Goal: Information Seeking & Learning: Compare options

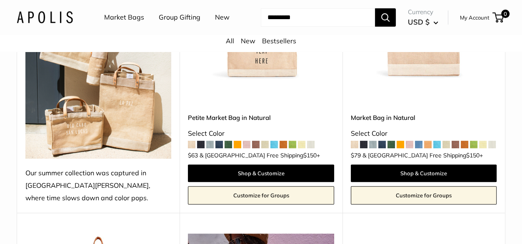
scroll to position [111, 0]
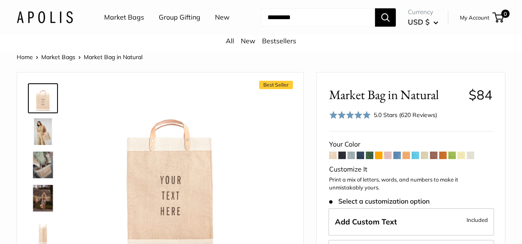
click at [342, 157] on span at bounding box center [343, 156] width 8 height 8
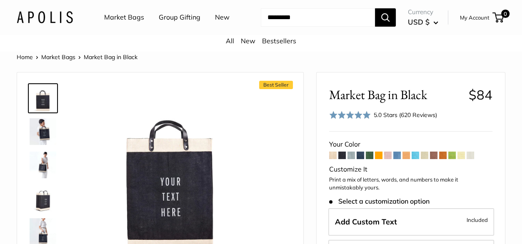
click at [351, 155] on span at bounding box center [352, 156] width 8 height 8
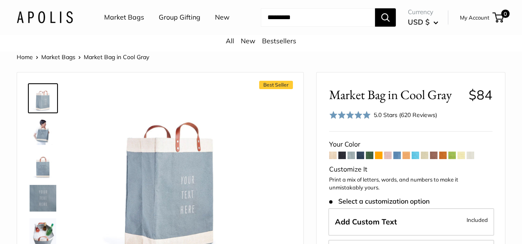
click at [359, 155] on span at bounding box center [361, 156] width 8 height 8
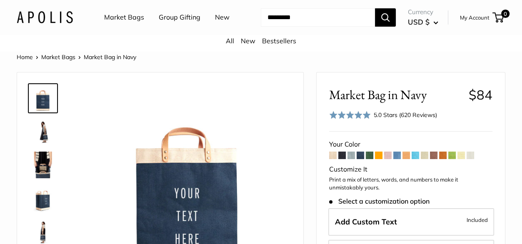
click at [369, 156] on span at bounding box center [370, 156] width 8 height 8
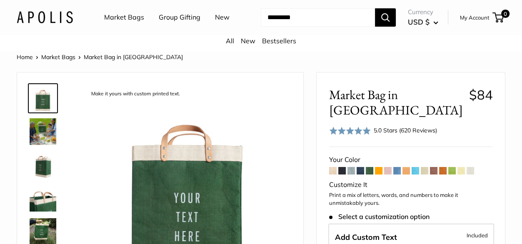
click at [379, 167] on span at bounding box center [379, 171] width 8 height 8
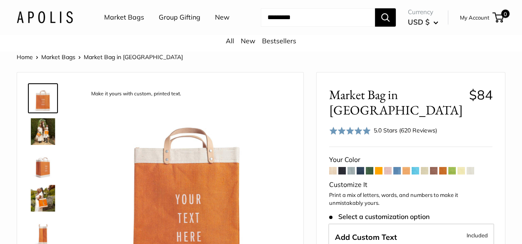
click at [387, 167] on span at bounding box center [388, 171] width 8 height 8
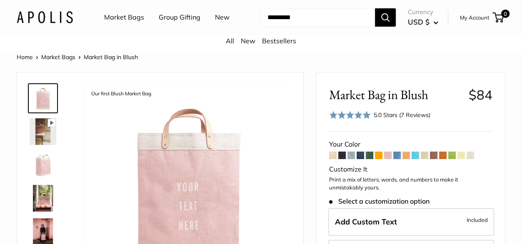
click at [398, 156] on span at bounding box center [398, 156] width 8 height 8
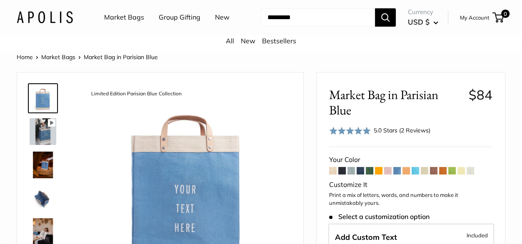
click at [426, 171] on span at bounding box center [425, 171] width 8 height 8
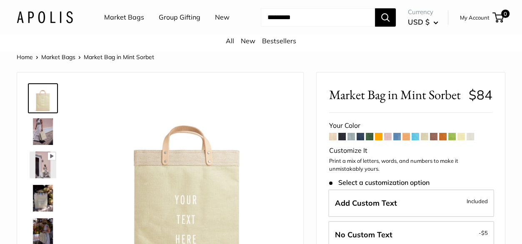
click at [436, 137] on span at bounding box center [434, 137] width 8 height 8
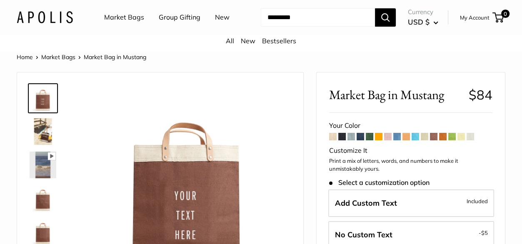
click at [444, 138] on span at bounding box center [443, 137] width 8 height 8
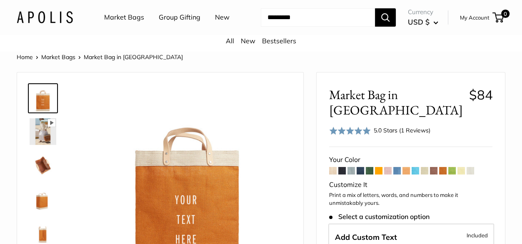
click at [451, 167] on span at bounding box center [453, 171] width 8 height 8
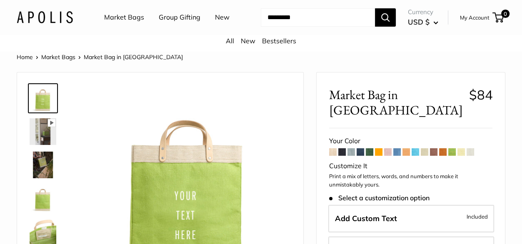
click at [461, 148] on span at bounding box center [462, 152] width 8 height 8
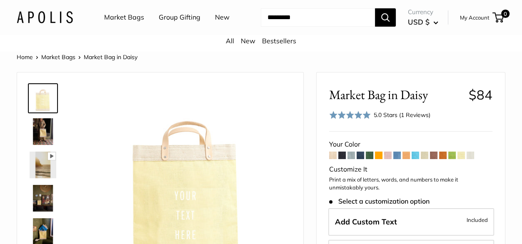
click at [473, 157] on span at bounding box center [471, 156] width 8 height 8
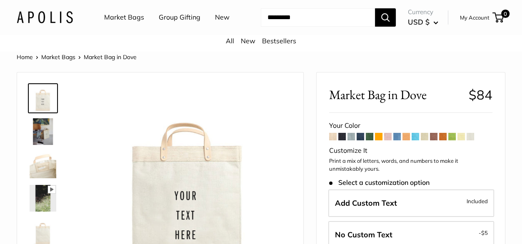
click at [26, 56] on link "Home" at bounding box center [25, 57] width 16 height 8
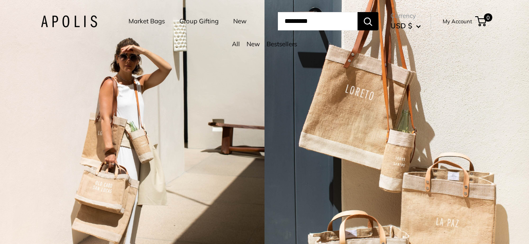
click at [238, 43] on link "All" at bounding box center [236, 44] width 8 height 8
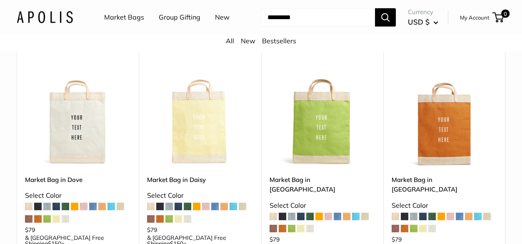
scroll to position [4447, 0]
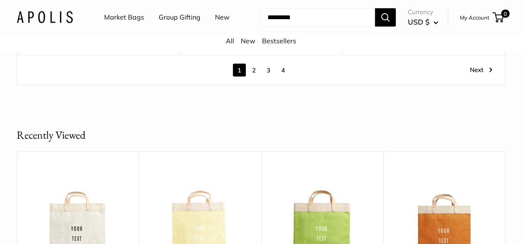
click at [283, 77] on link "4" at bounding box center [283, 70] width 13 height 13
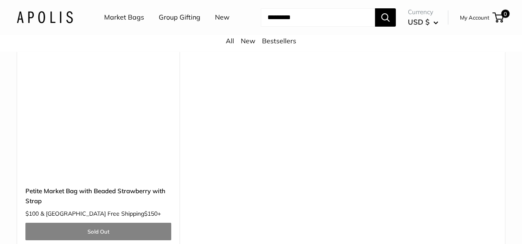
scroll to position [2678, 0]
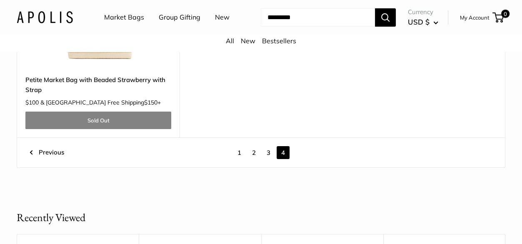
click at [267, 159] on link "3" at bounding box center [268, 152] width 13 height 13
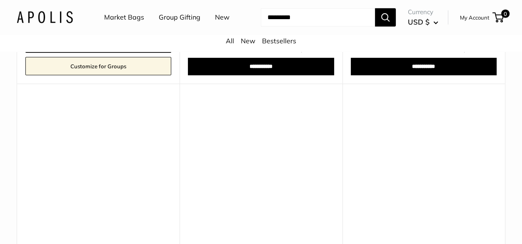
scroll to position [2122, 0]
